Goal: Check status

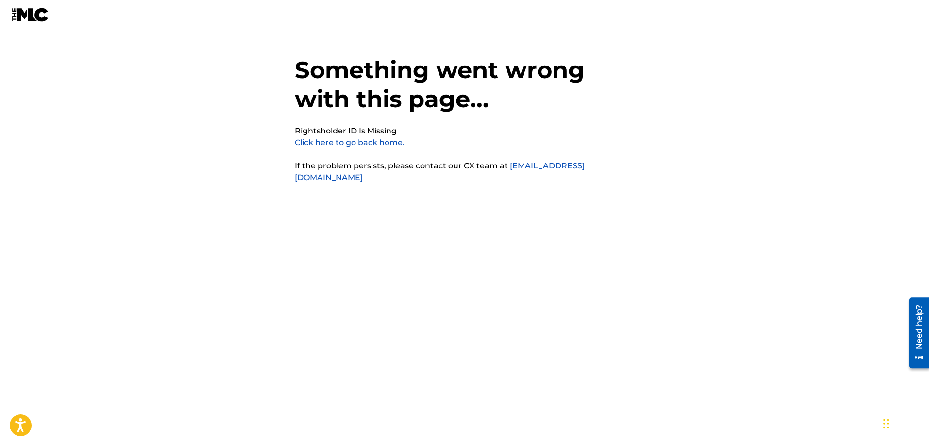
click at [383, 139] on link "Click here to go back home." at bounding box center [350, 142] width 110 height 9
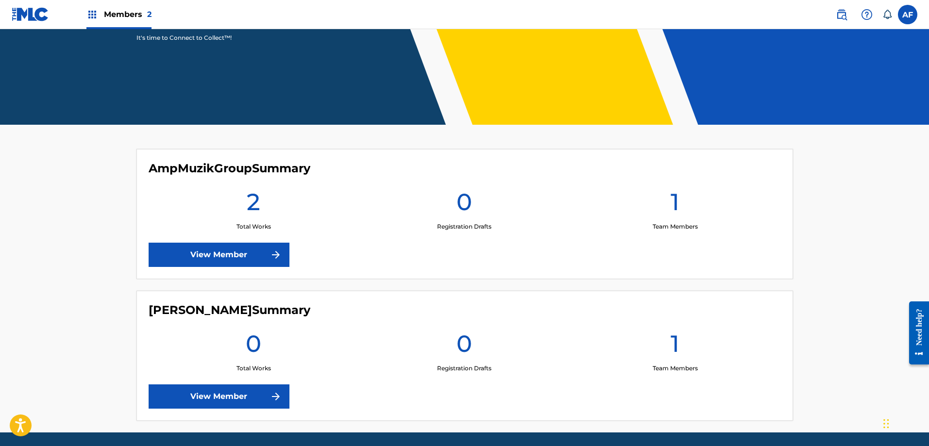
scroll to position [193, 0]
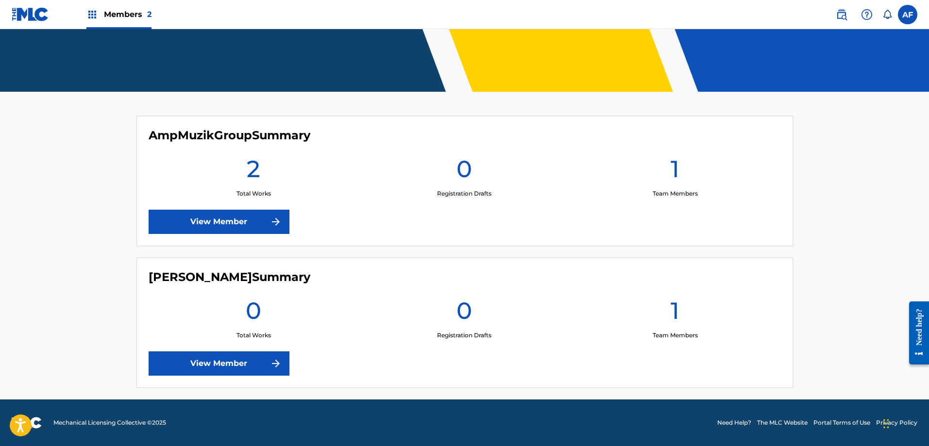
click at [232, 223] on link "View Member" at bounding box center [219, 222] width 141 height 24
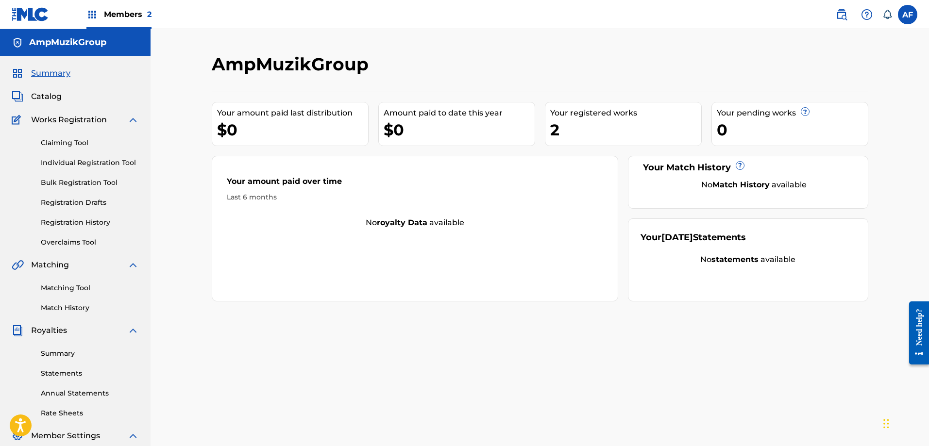
click at [64, 218] on link "Registration History" at bounding box center [90, 223] width 98 height 10
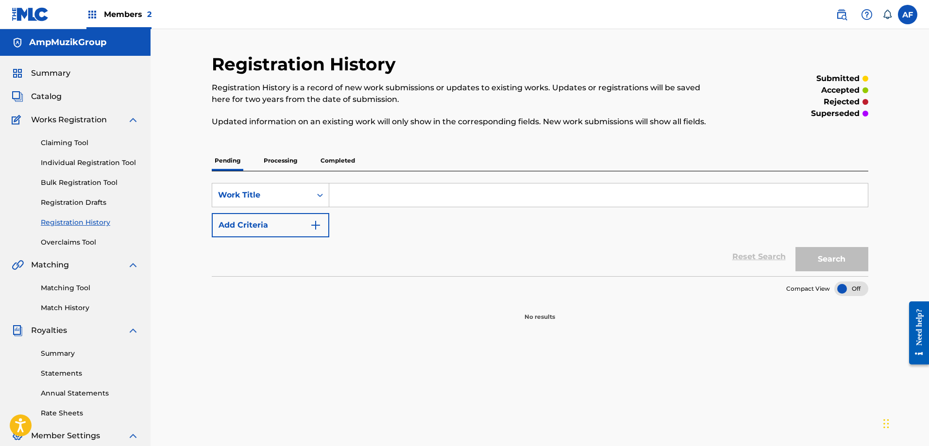
click at [268, 162] on p "Processing" at bounding box center [280, 161] width 39 height 20
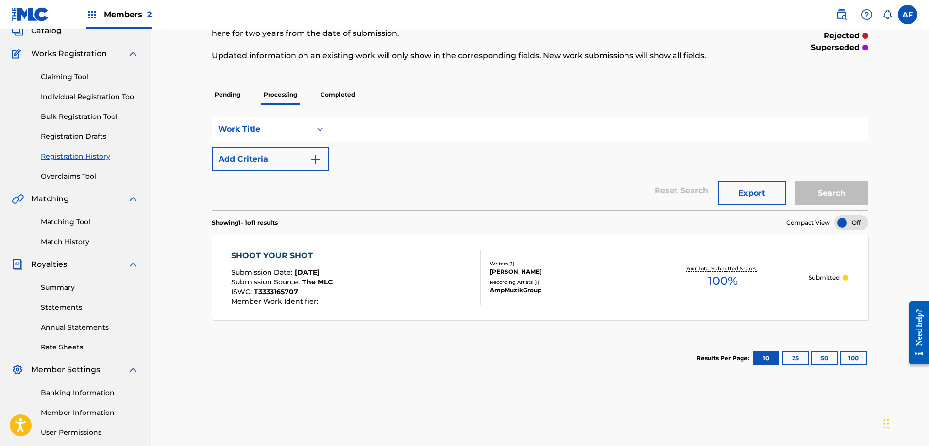
scroll to position [146, 0]
